Goal: Task Accomplishment & Management: Use online tool/utility

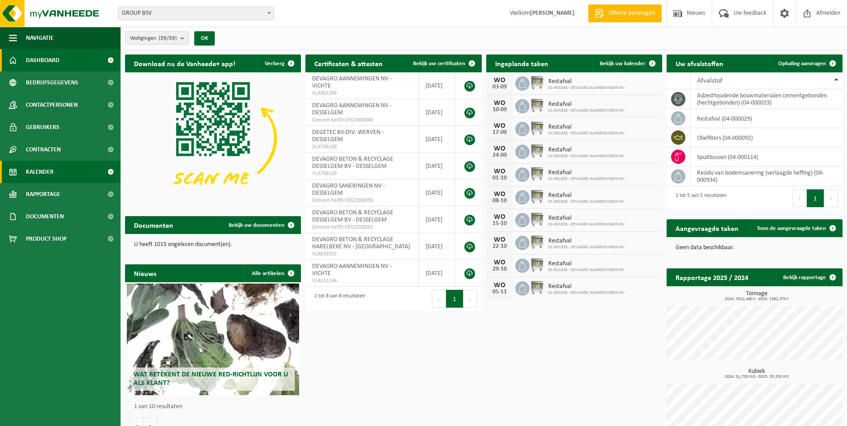
click at [29, 174] on span "Kalender" at bounding box center [40, 172] width 28 height 22
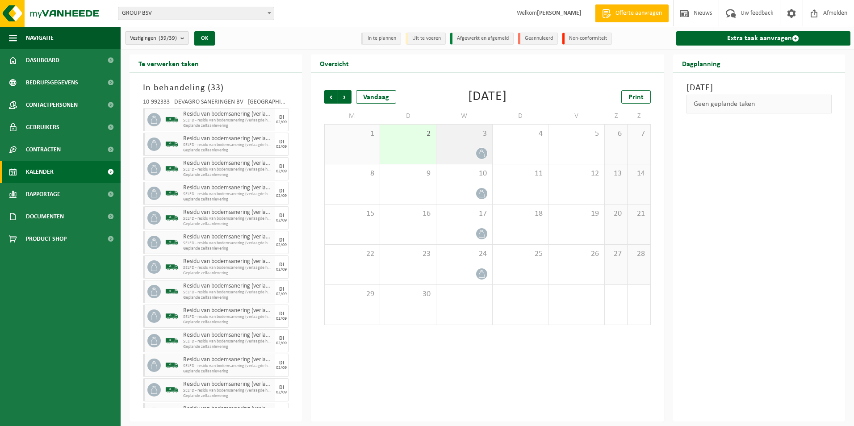
click at [469, 143] on div "3" at bounding box center [464, 144] width 56 height 39
click at [462, 147] on div at bounding box center [464, 153] width 47 height 12
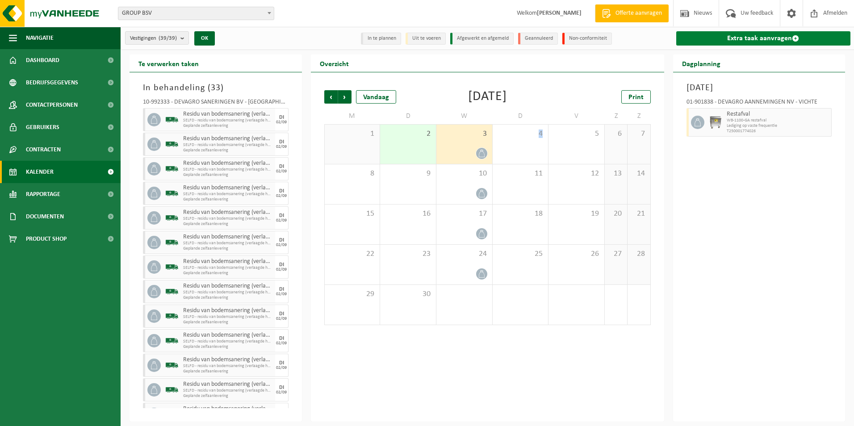
click at [758, 41] on link "Extra taak aanvragen" at bounding box center [763, 38] width 175 height 14
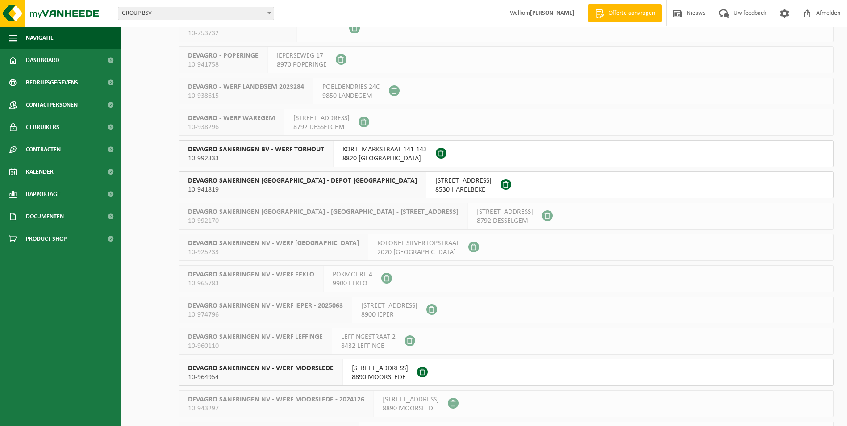
scroll to position [804, 0]
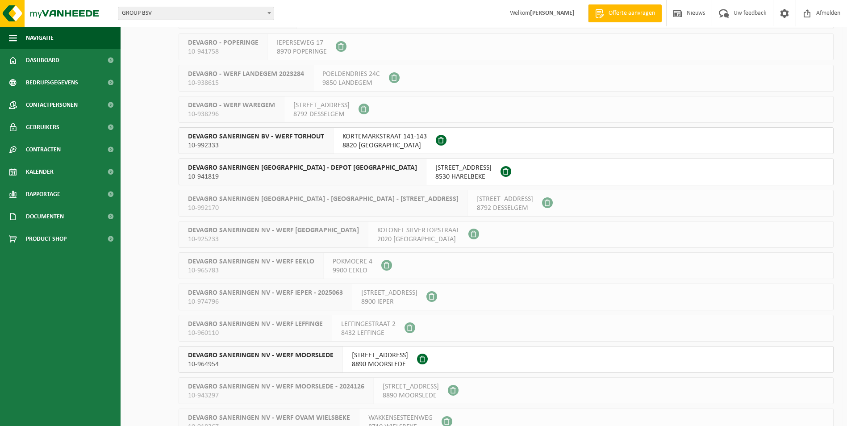
click at [382, 145] on span "8820 TORHOUT" at bounding box center [384, 145] width 84 height 9
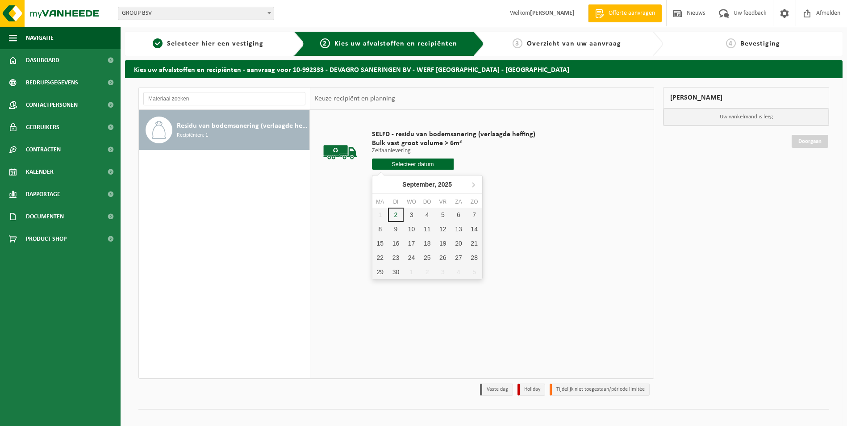
click at [408, 165] on input "text" at bounding box center [413, 163] width 82 height 11
click at [411, 214] on div "3" at bounding box center [412, 215] width 16 height 14
type input "Van [DATE]"
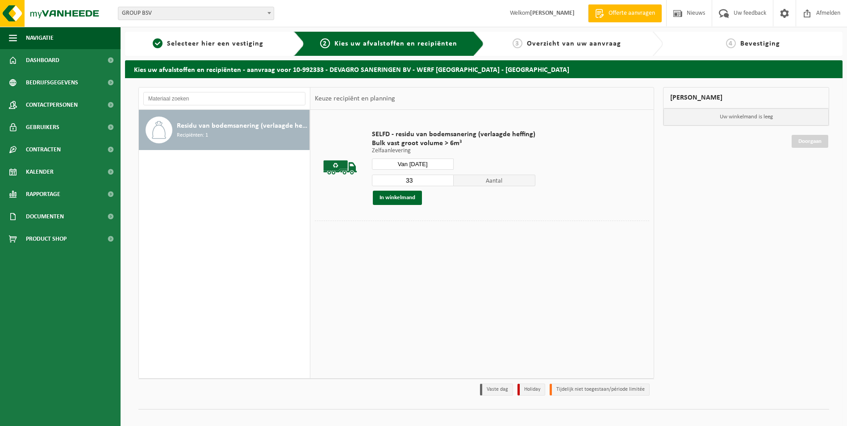
click at [445, 179] on input "33" at bounding box center [413, 181] width 82 height 12
click at [444, 184] on input "32" at bounding box center [413, 181] width 82 height 12
click at [444, 184] on input "31" at bounding box center [413, 181] width 82 height 12
type input "30"
click at [444, 184] on input "30" at bounding box center [413, 181] width 82 height 12
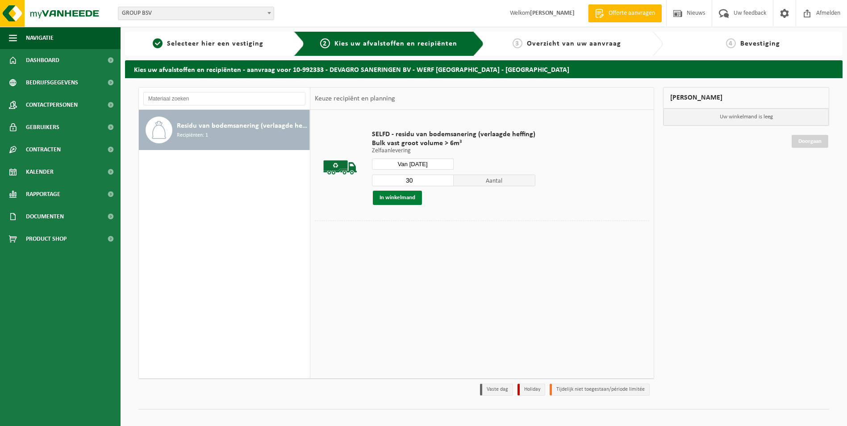
click at [410, 197] on button "In winkelmand" at bounding box center [397, 198] width 49 height 14
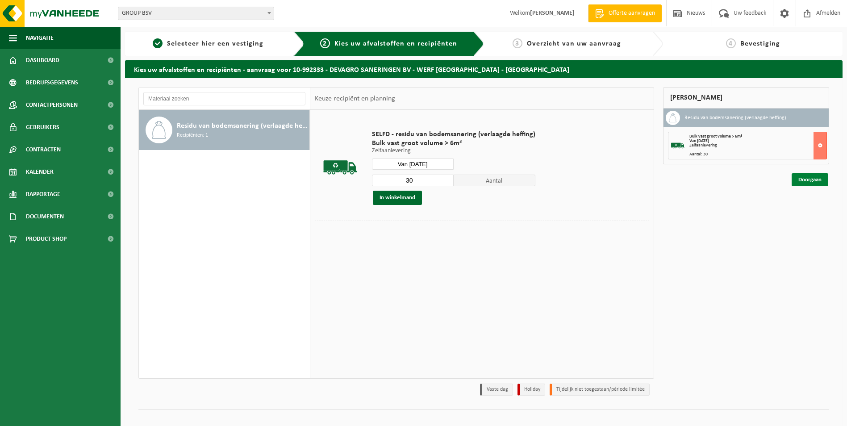
click at [811, 183] on link "Doorgaan" at bounding box center [810, 179] width 37 height 13
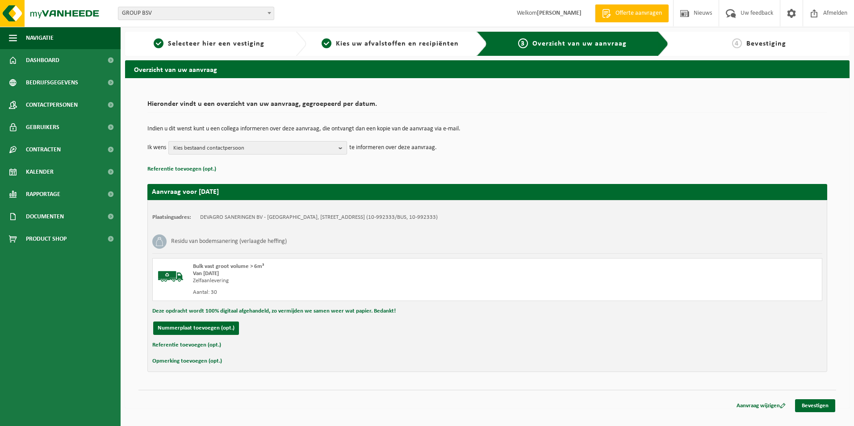
click at [246, 148] on span "Kies bestaand contactpersoon" at bounding box center [254, 148] width 162 height 13
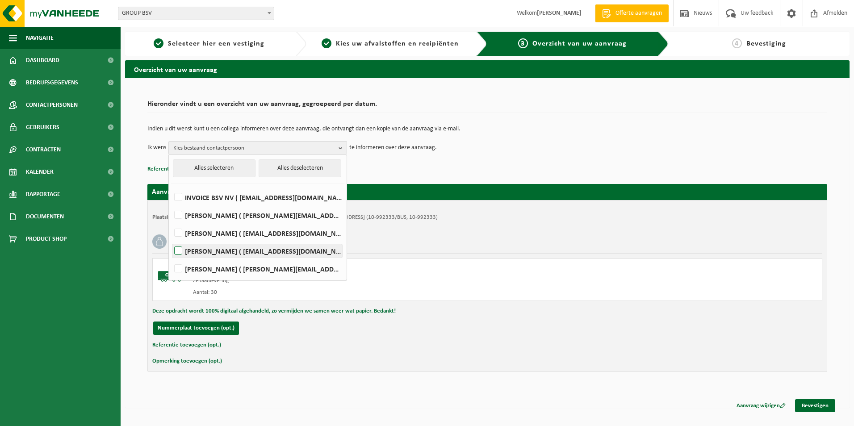
drag, startPoint x: 174, startPoint y: 248, endPoint x: 178, endPoint y: 255, distance: 8.2
click at [175, 251] on label "[PERSON_NAME] ( [EMAIL_ADDRESS][DOMAIN_NAME] )" at bounding box center [257, 250] width 170 height 13
click at [171, 240] on input "[PERSON_NAME] ( [EMAIL_ADDRESS][DOMAIN_NAME] )" at bounding box center [171, 239] width 0 height 0
checkbox input "true"
click at [179, 270] on label "[PERSON_NAME] ( [PERSON_NAME][EMAIL_ADDRESS][DOMAIN_NAME] )" at bounding box center [257, 268] width 170 height 13
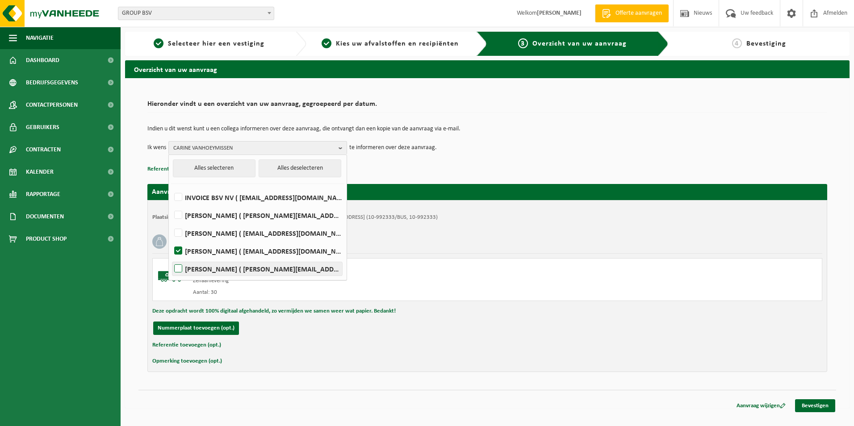
click at [171, 258] on input "[PERSON_NAME] ( [PERSON_NAME][EMAIL_ADDRESS][DOMAIN_NAME] )" at bounding box center [171, 257] width 0 height 0
checkbox input "true"
click at [423, 336] on div "Plaatsingsadres: DEVAGRO SANERINGEN BV - [GEOGRAPHIC_DATA], [STREET_ADDRESS] (1…" at bounding box center [487, 286] width 680 height 172
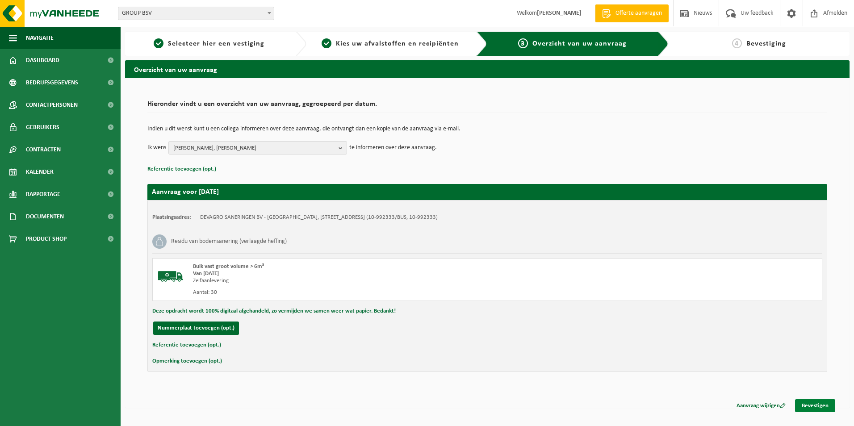
click at [817, 406] on link "Bevestigen" at bounding box center [815, 405] width 40 height 13
